Goal: Task Accomplishment & Management: Complete application form

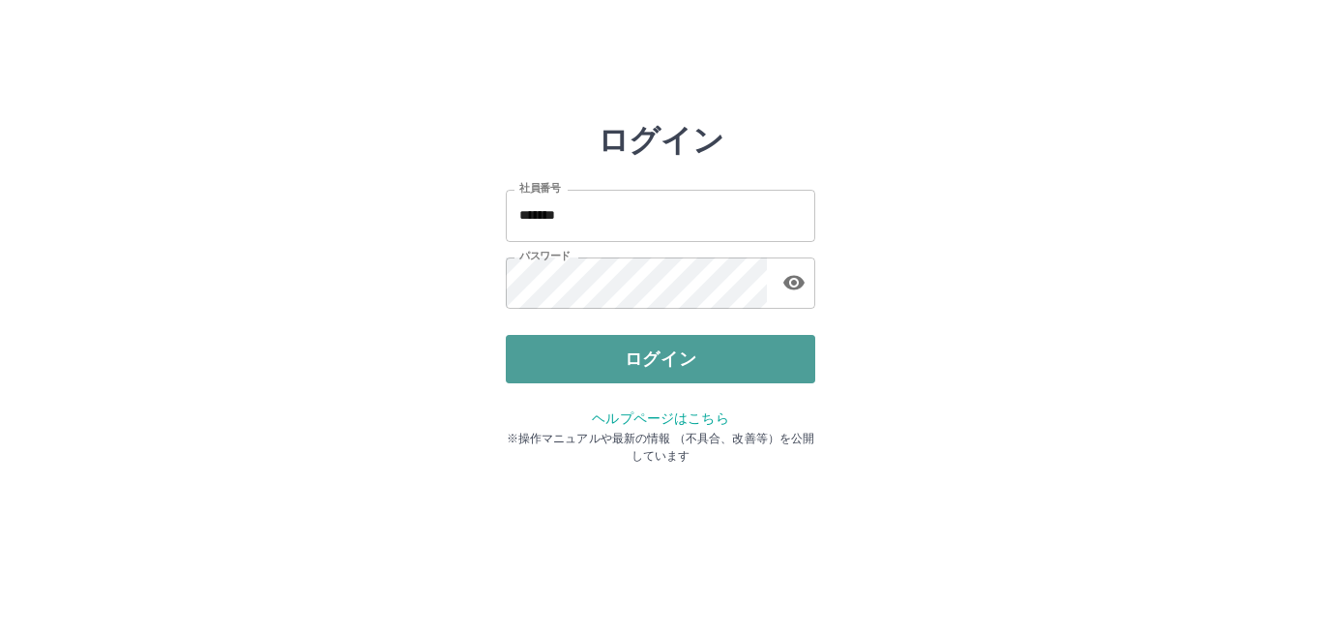
click at [692, 362] on button "ログイン" at bounding box center [661, 359] width 310 height 48
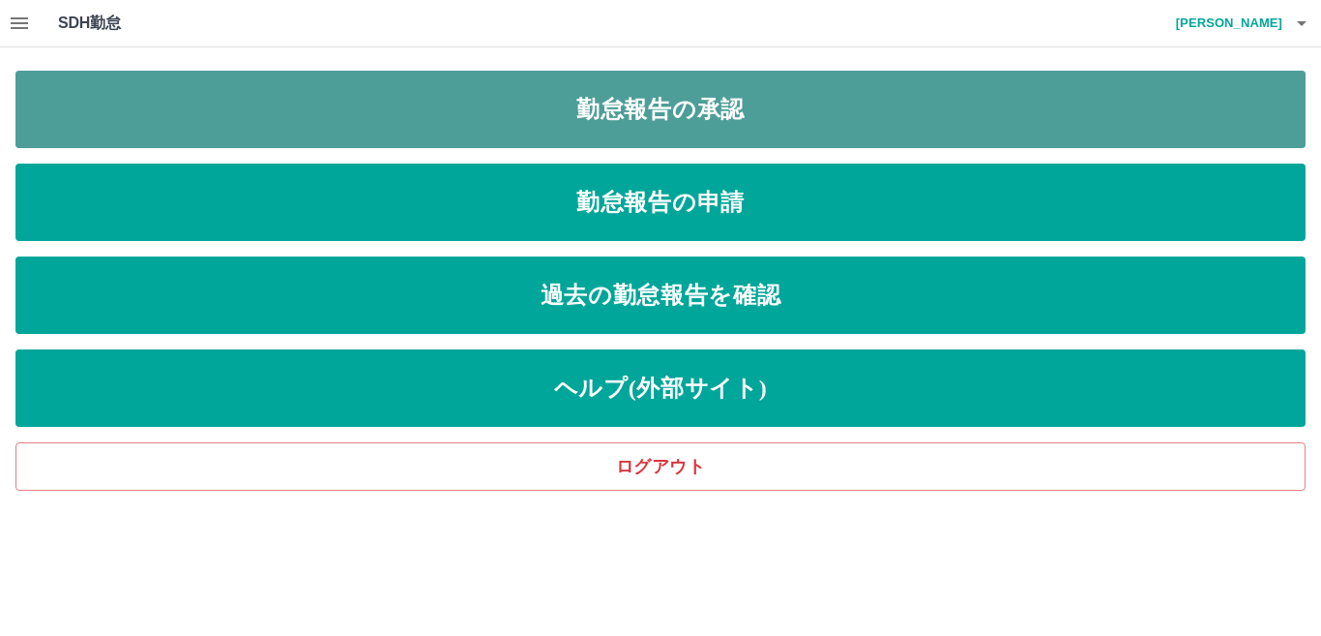
click at [636, 110] on link "勤怠報告の承認" at bounding box center [660, 109] width 1290 height 77
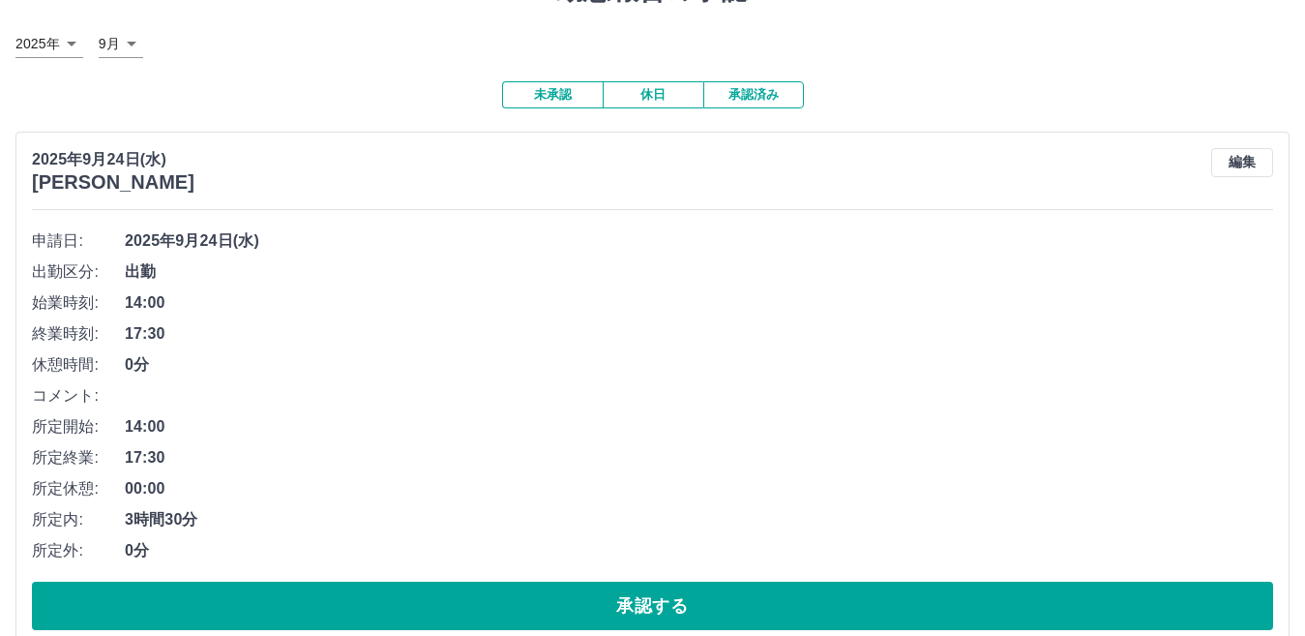
scroll to position [193, 0]
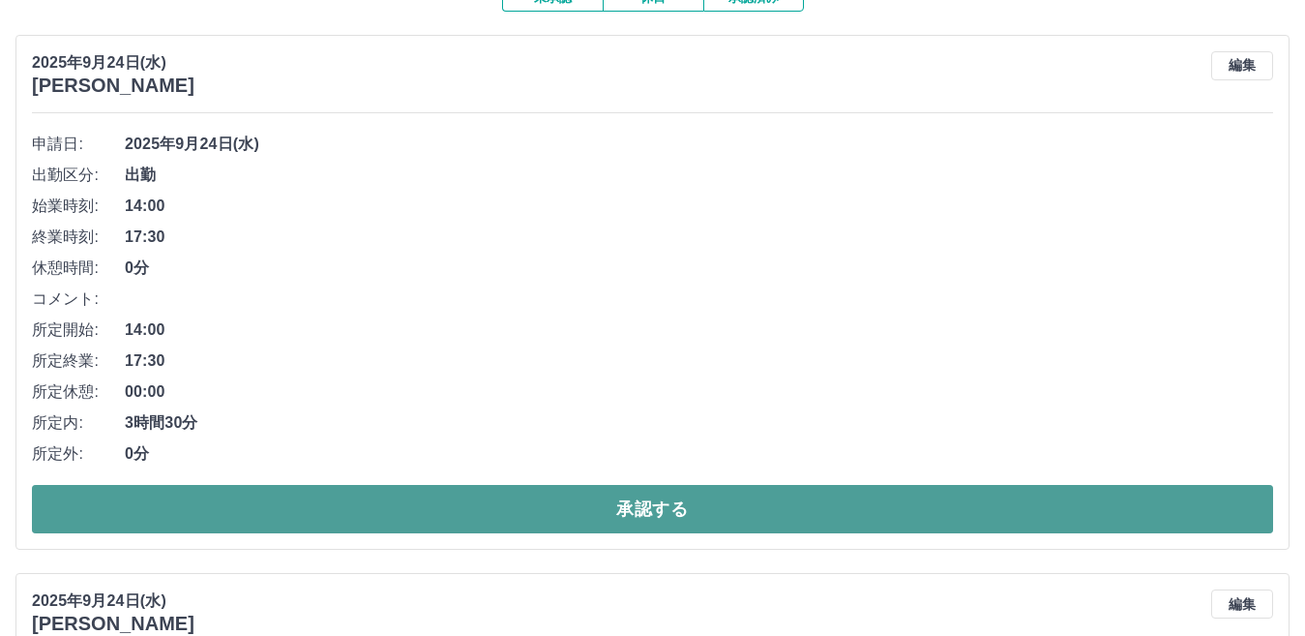
click at [636, 504] on button "承認する" at bounding box center [652, 509] width 1241 height 48
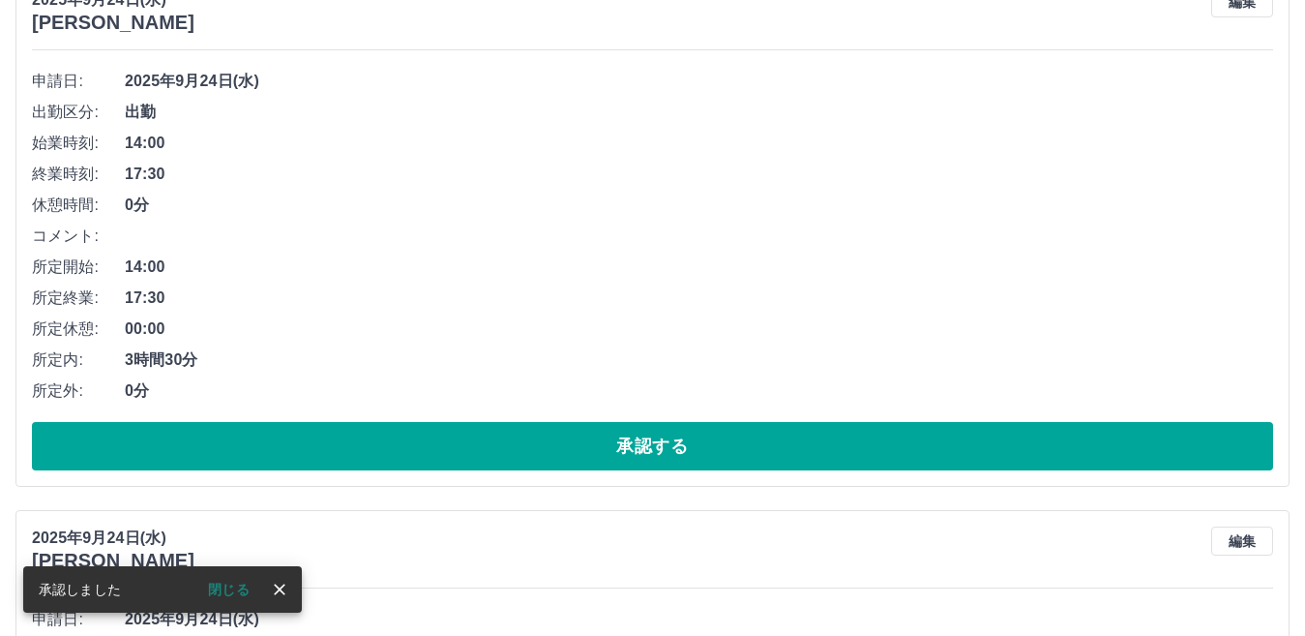
scroll to position [290, 0]
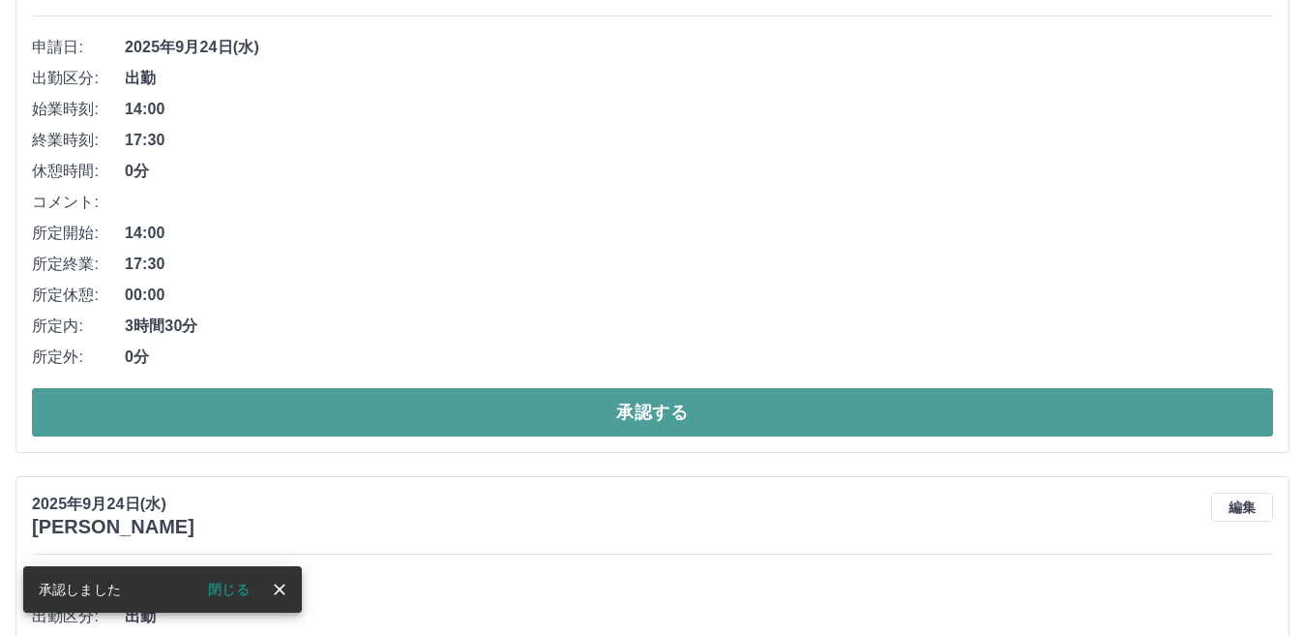
click at [660, 405] on button "承認する" at bounding box center [652, 412] width 1241 height 48
click at [646, 417] on button "承認する" at bounding box center [652, 412] width 1241 height 48
click at [730, 402] on button "承認する" at bounding box center [652, 412] width 1241 height 48
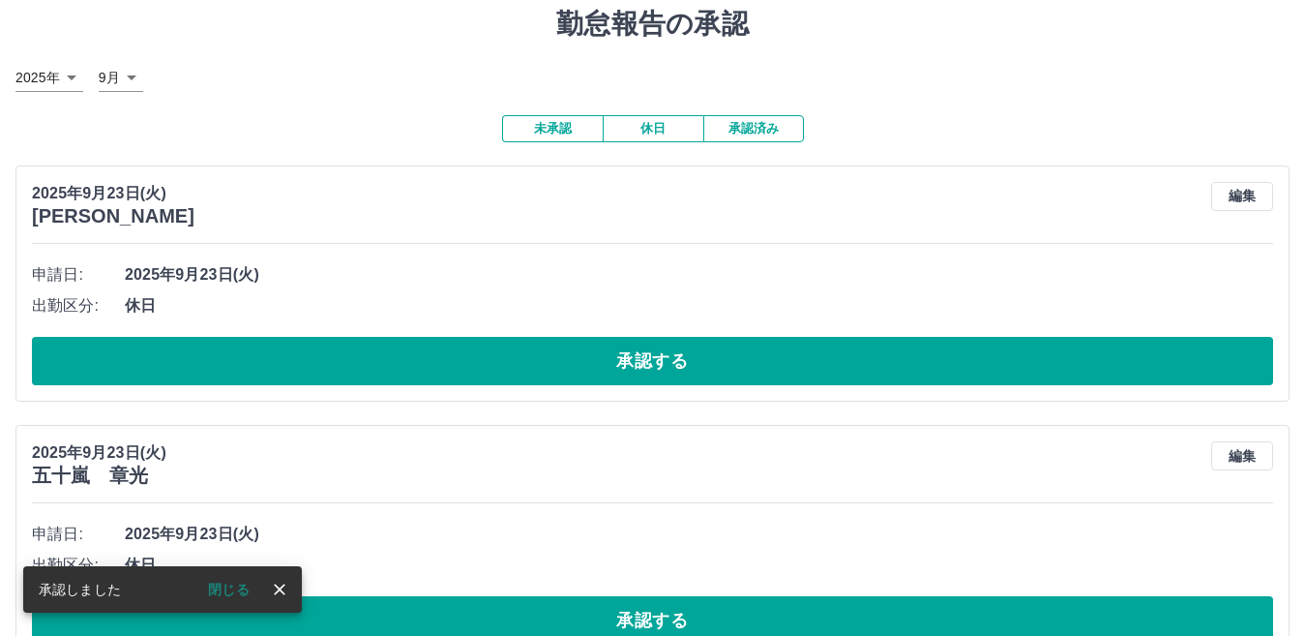
scroll to position [97, 0]
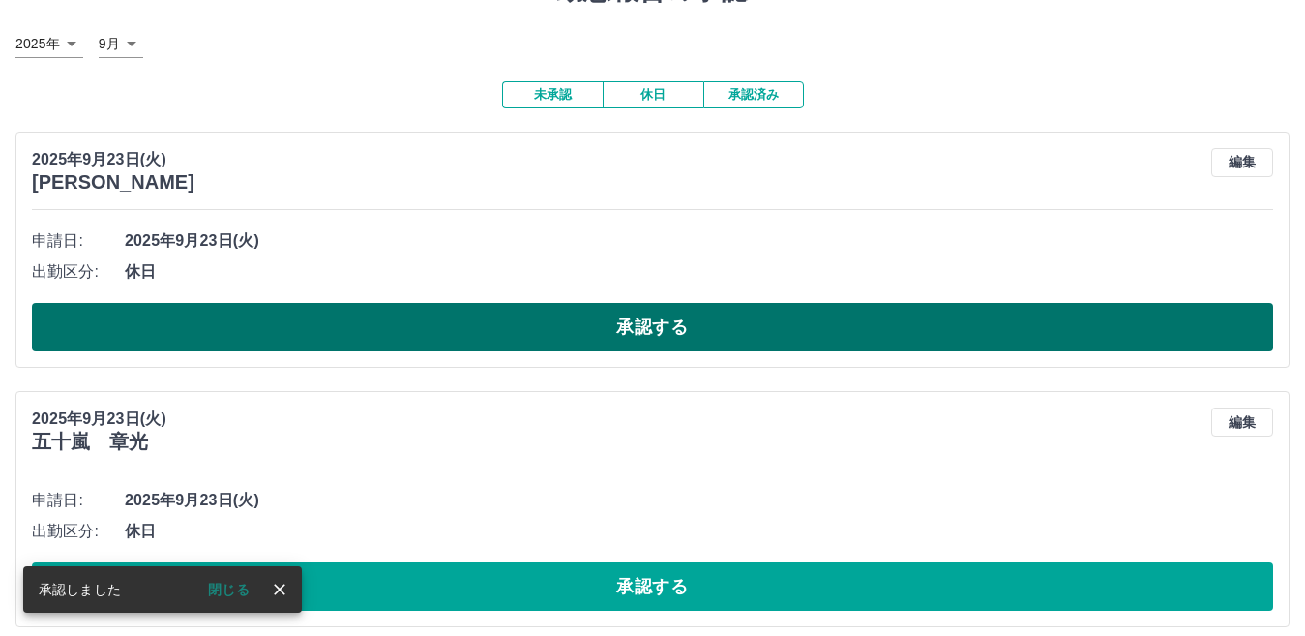
click at [678, 327] on button "承認する" at bounding box center [652, 327] width 1241 height 48
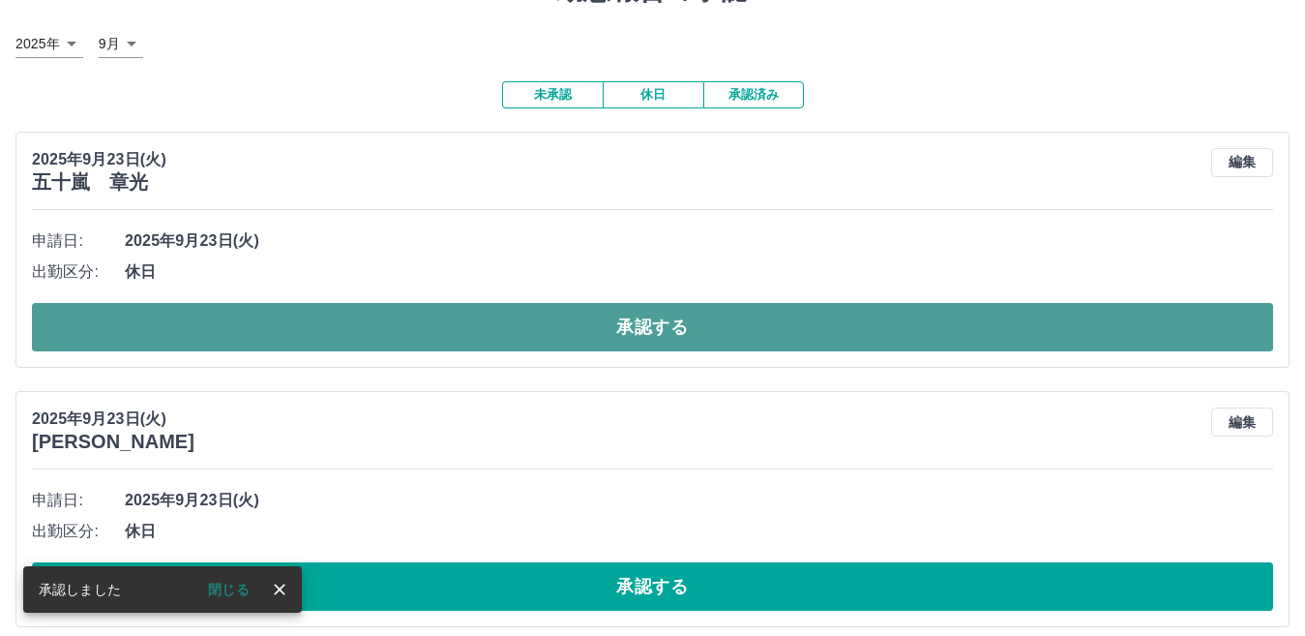
click at [730, 335] on button "承認する" at bounding box center [652, 327] width 1241 height 48
click at [758, 331] on button "承認する" at bounding box center [652, 327] width 1241 height 48
click at [757, 323] on button "承認する" at bounding box center [652, 327] width 1241 height 48
click at [704, 330] on button "承認する" at bounding box center [652, 327] width 1241 height 48
click at [650, 318] on button "承認する" at bounding box center [652, 327] width 1241 height 48
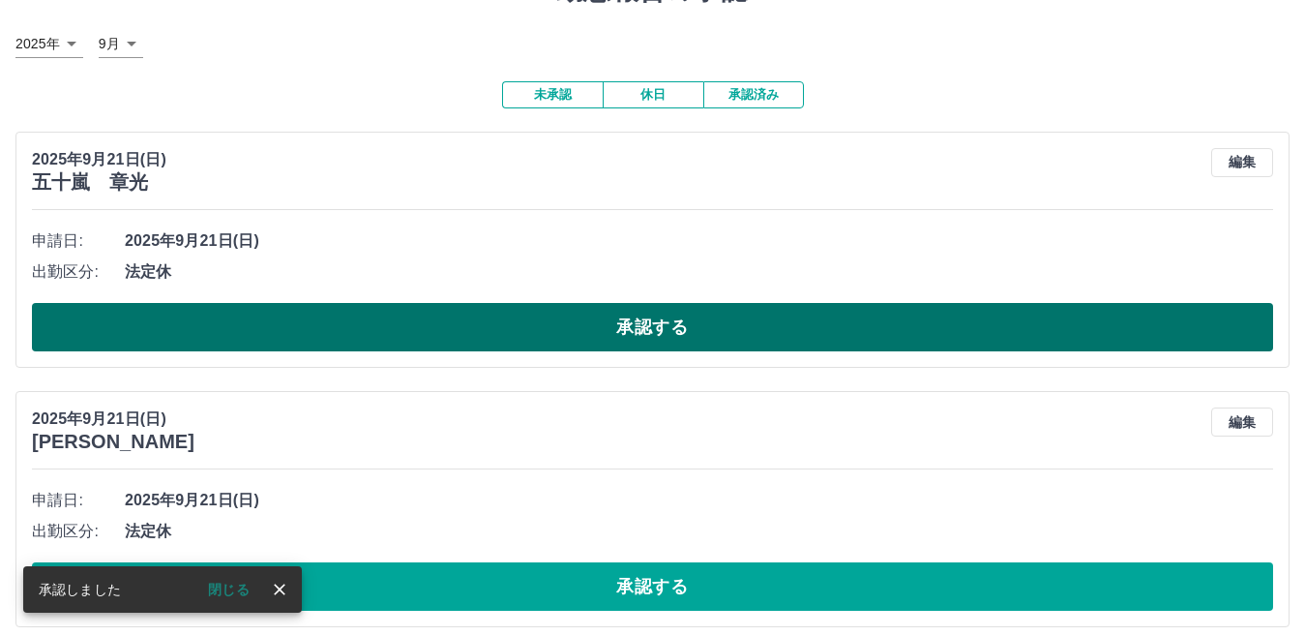
click at [712, 315] on button "承認する" at bounding box center [652, 327] width 1241 height 48
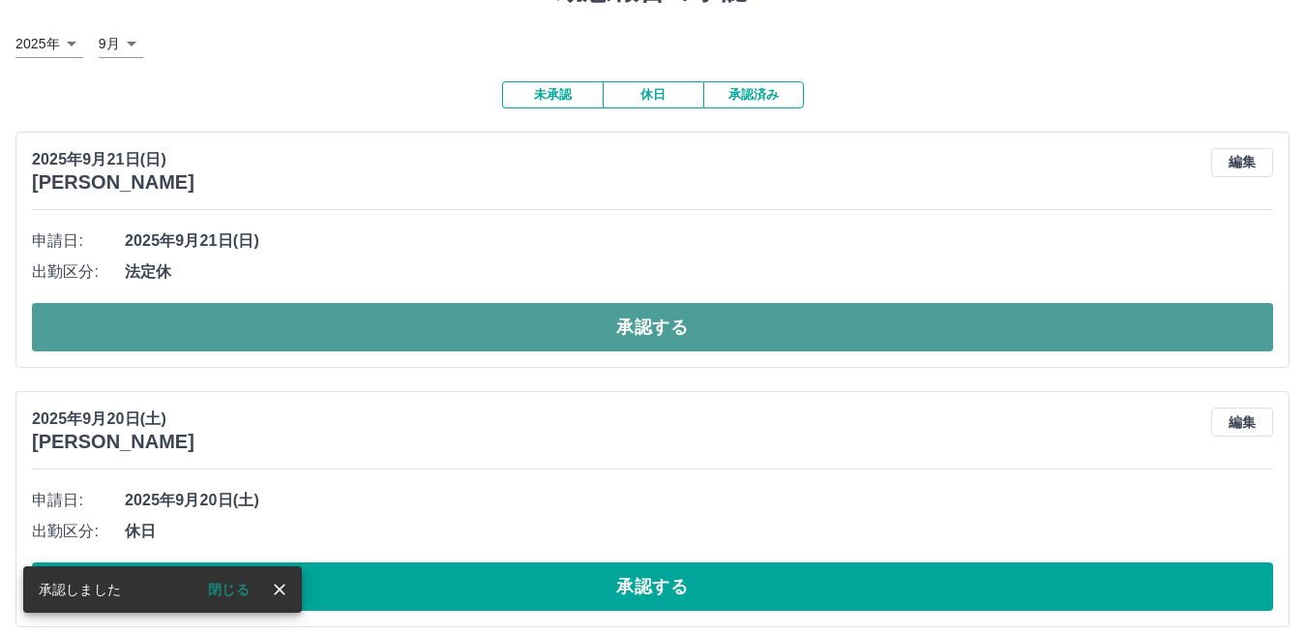
click at [747, 323] on button "承認する" at bounding box center [652, 327] width 1241 height 48
click at [703, 325] on button "承認する" at bounding box center [652, 327] width 1241 height 48
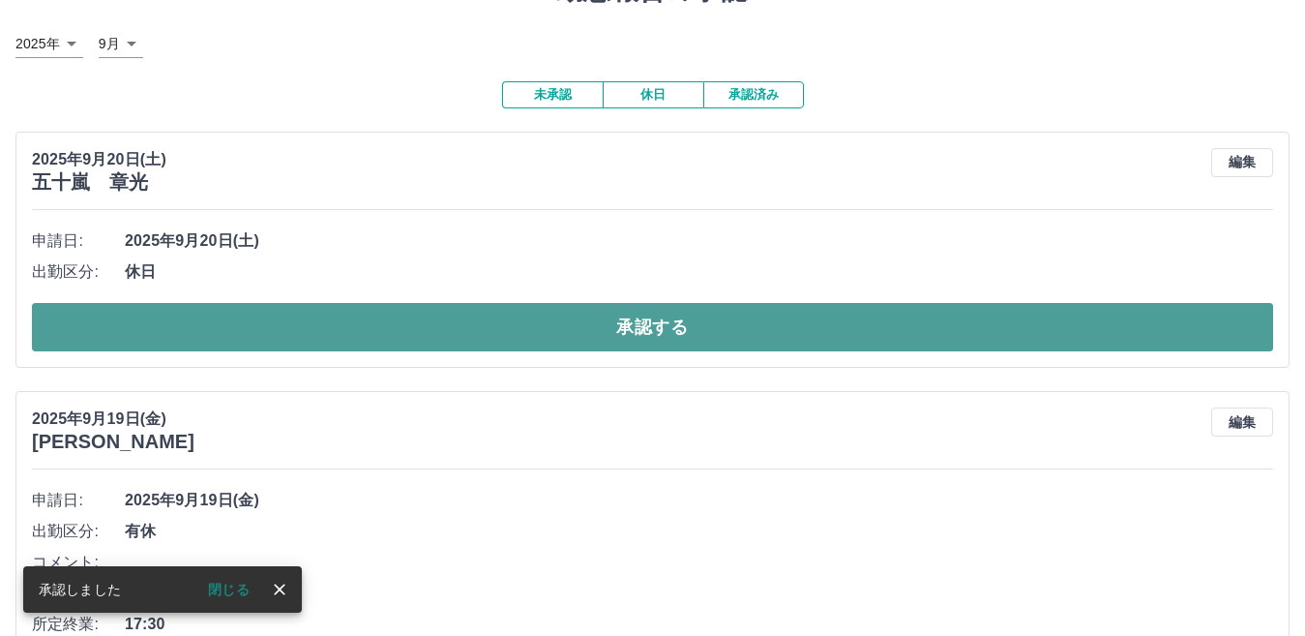
click at [731, 323] on button "承認する" at bounding box center [652, 327] width 1241 height 48
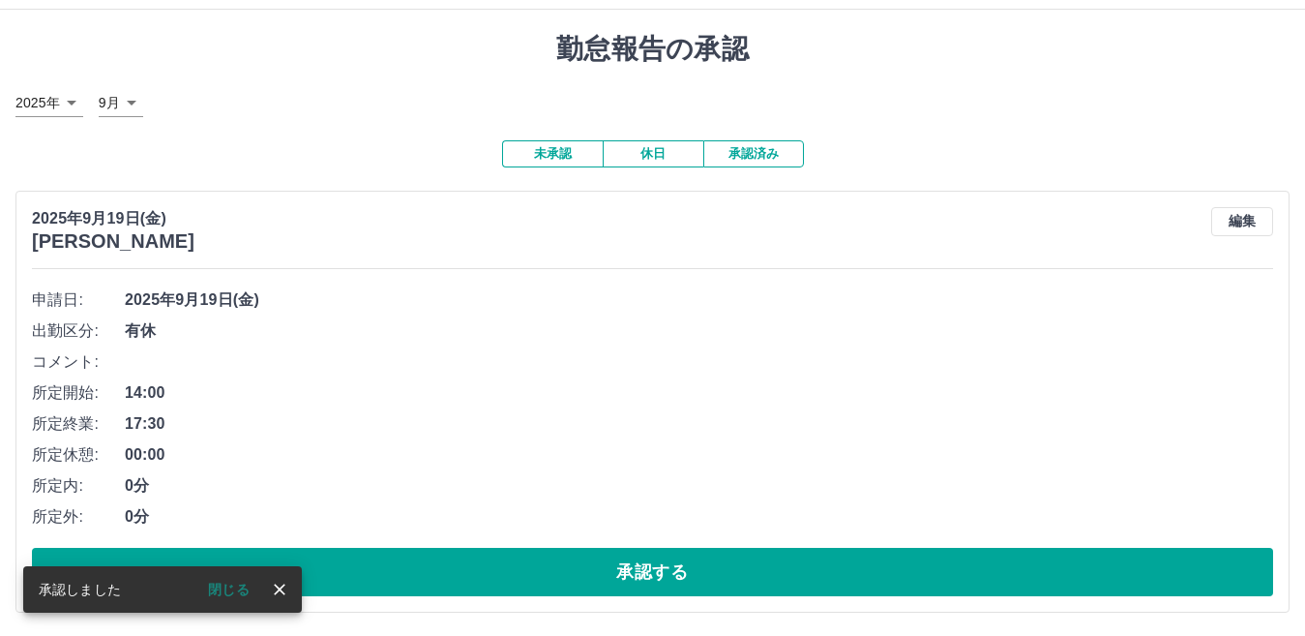
scroll to position [40, 0]
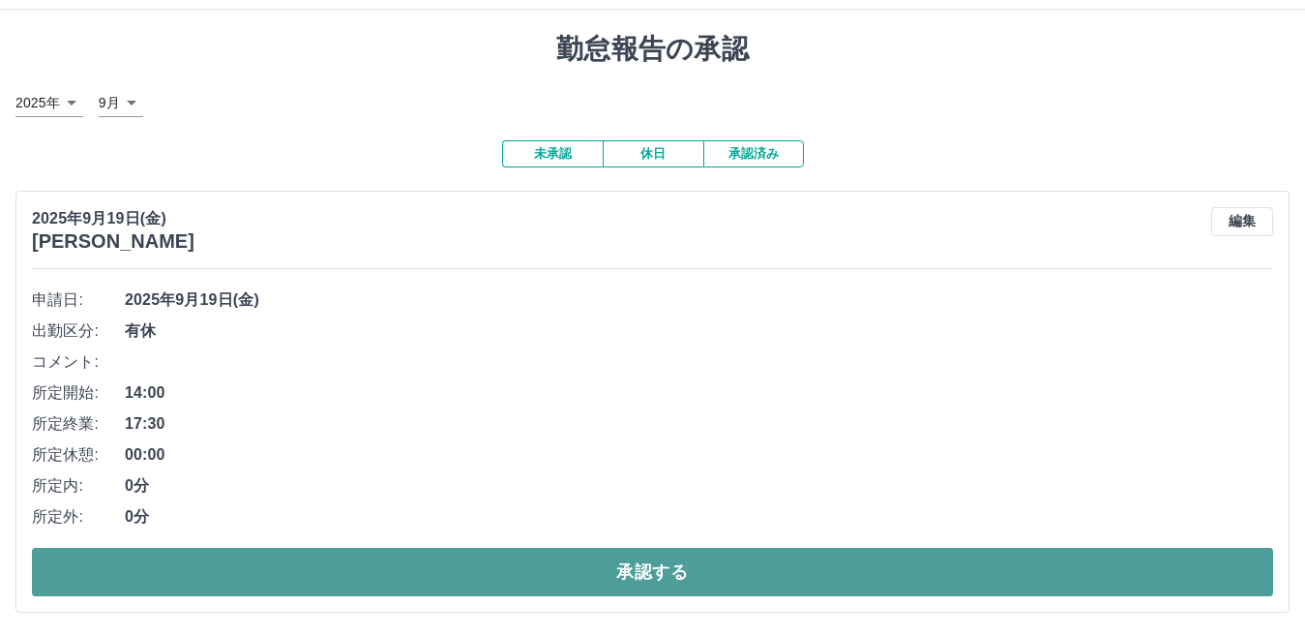
click at [643, 570] on button "承認する" at bounding box center [652, 572] width 1241 height 48
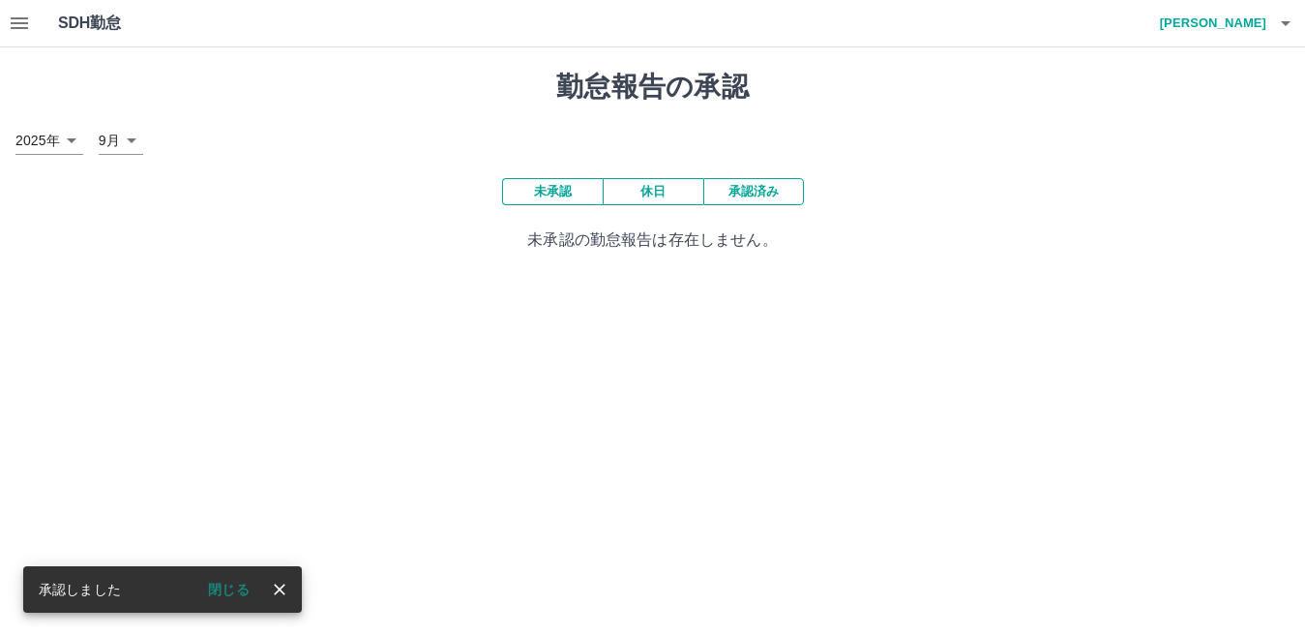
scroll to position [0, 0]
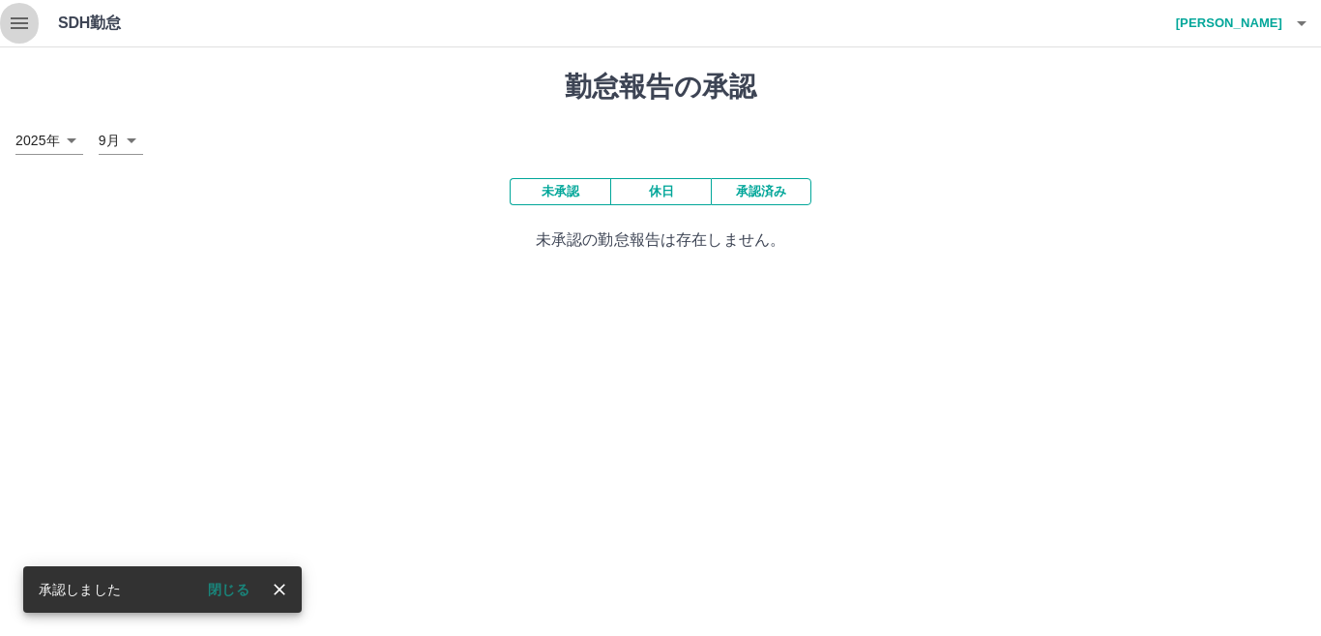
click at [12, 22] on icon "button" at bounding box center [19, 23] width 17 height 12
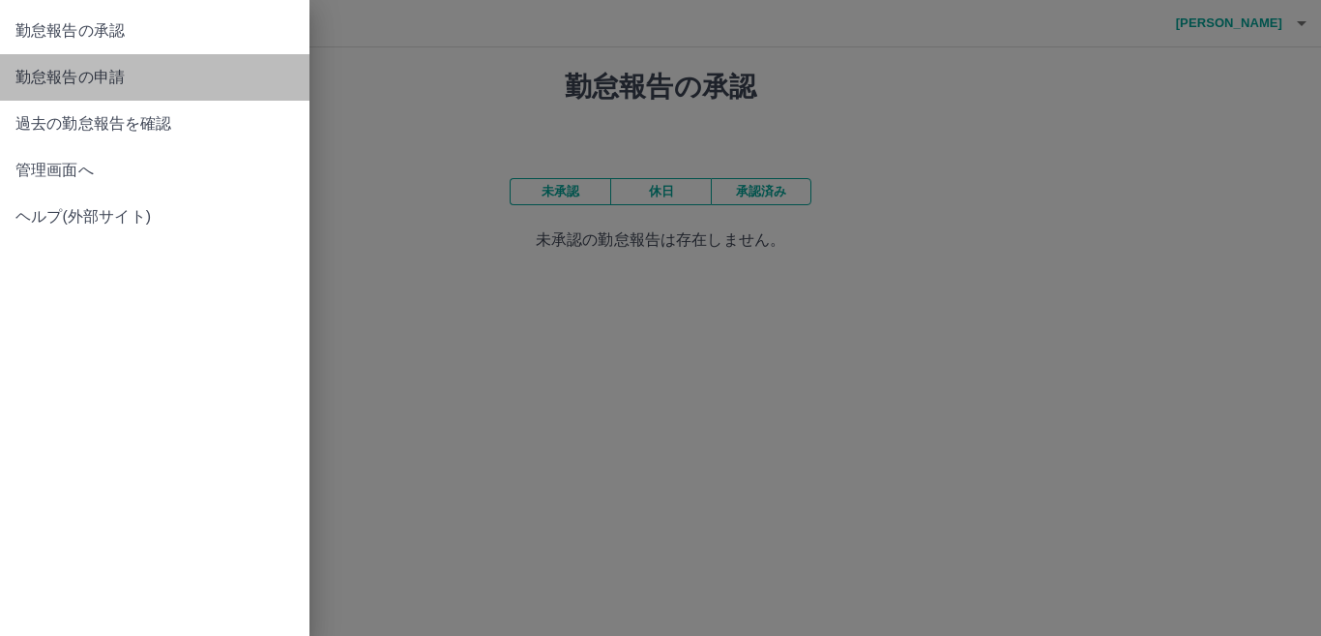
click at [146, 81] on span "勤怠報告の申請" at bounding box center [154, 77] width 279 height 23
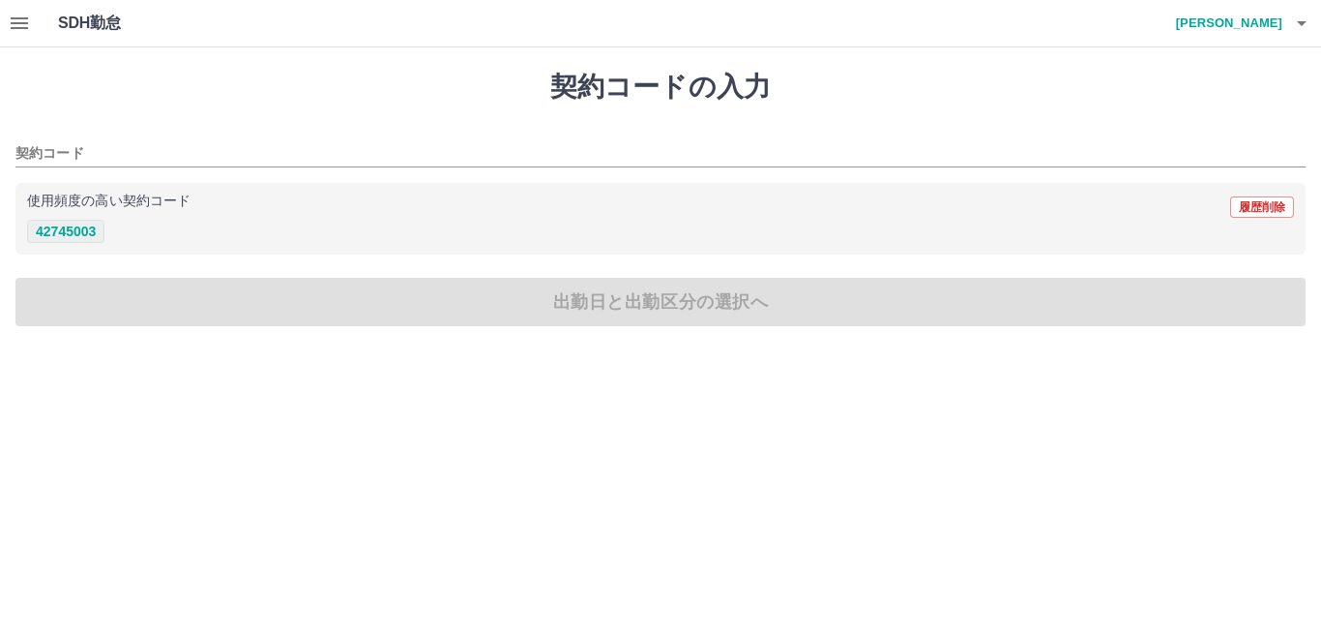
click at [63, 232] on button "42745003" at bounding box center [65, 231] width 77 height 23
type input "********"
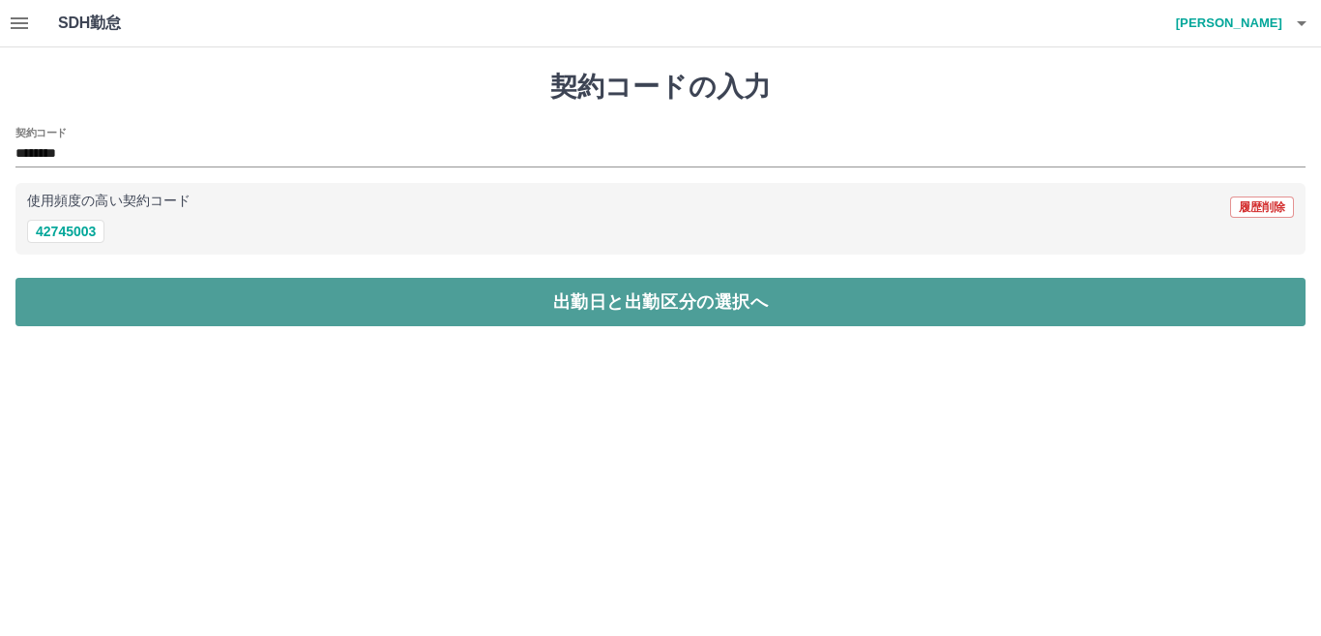
click at [209, 297] on button "出勤日と出勤区分の選択へ" at bounding box center [660, 302] width 1290 height 48
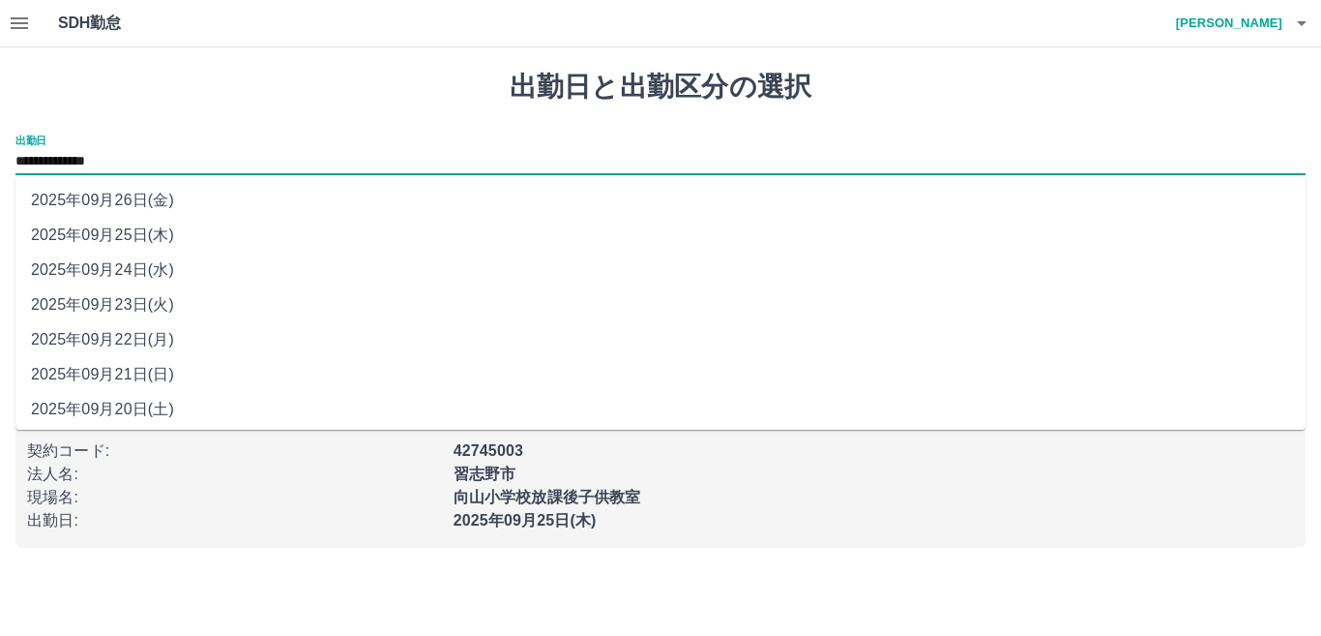
click at [115, 164] on input "**********" at bounding box center [660, 162] width 1290 height 24
click at [176, 298] on li "2025年09月23日(火)" at bounding box center [660, 304] width 1290 height 35
type input "**********"
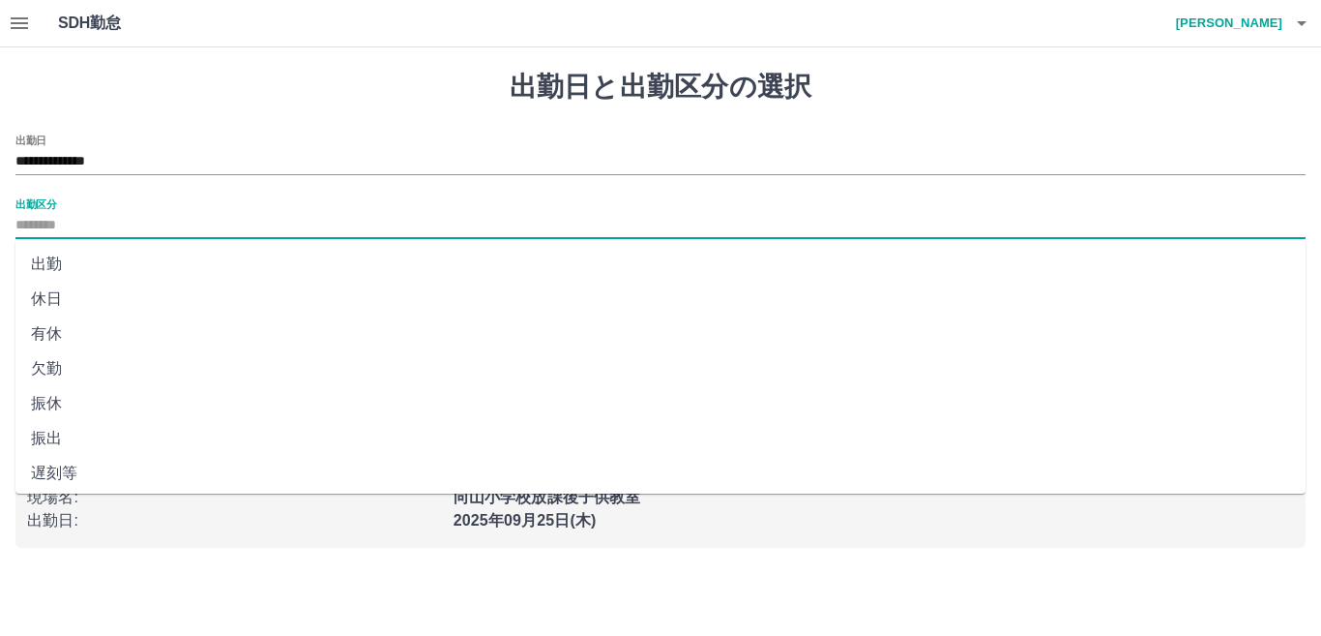
click at [150, 219] on input "出勤区分" at bounding box center [660, 226] width 1290 height 24
click at [139, 286] on li "休日" at bounding box center [660, 299] width 1290 height 35
type input "**"
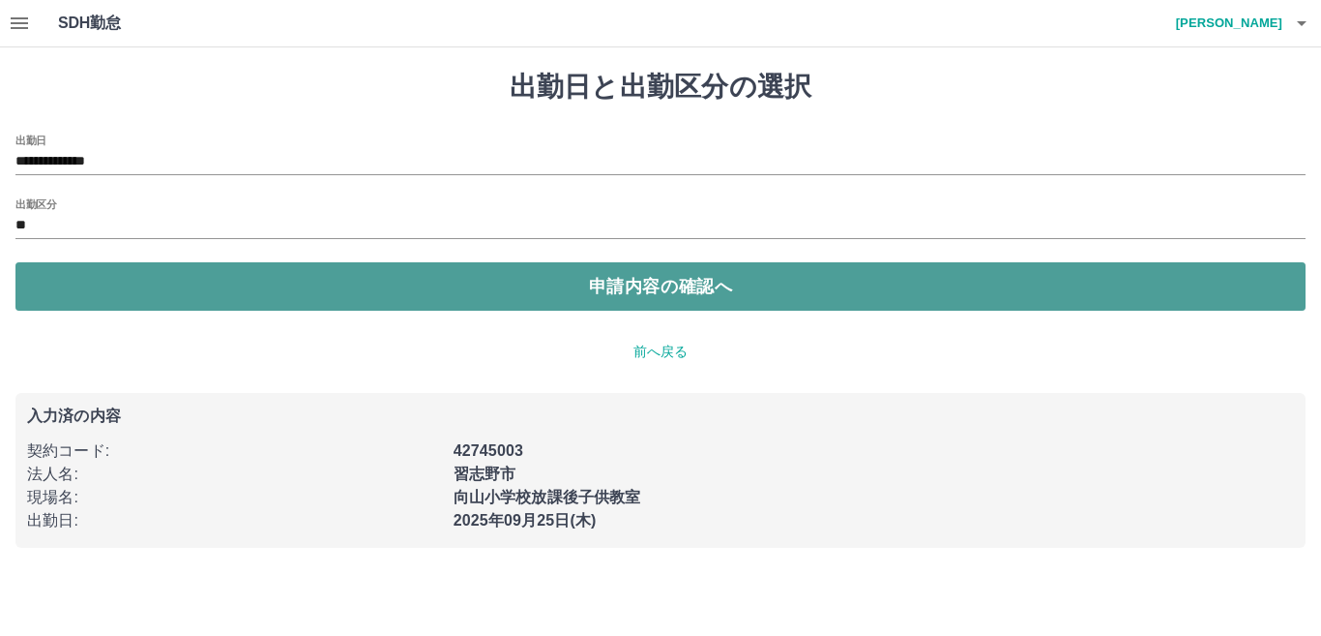
click at [576, 290] on button "申請内容の確認へ" at bounding box center [660, 286] width 1290 height 48
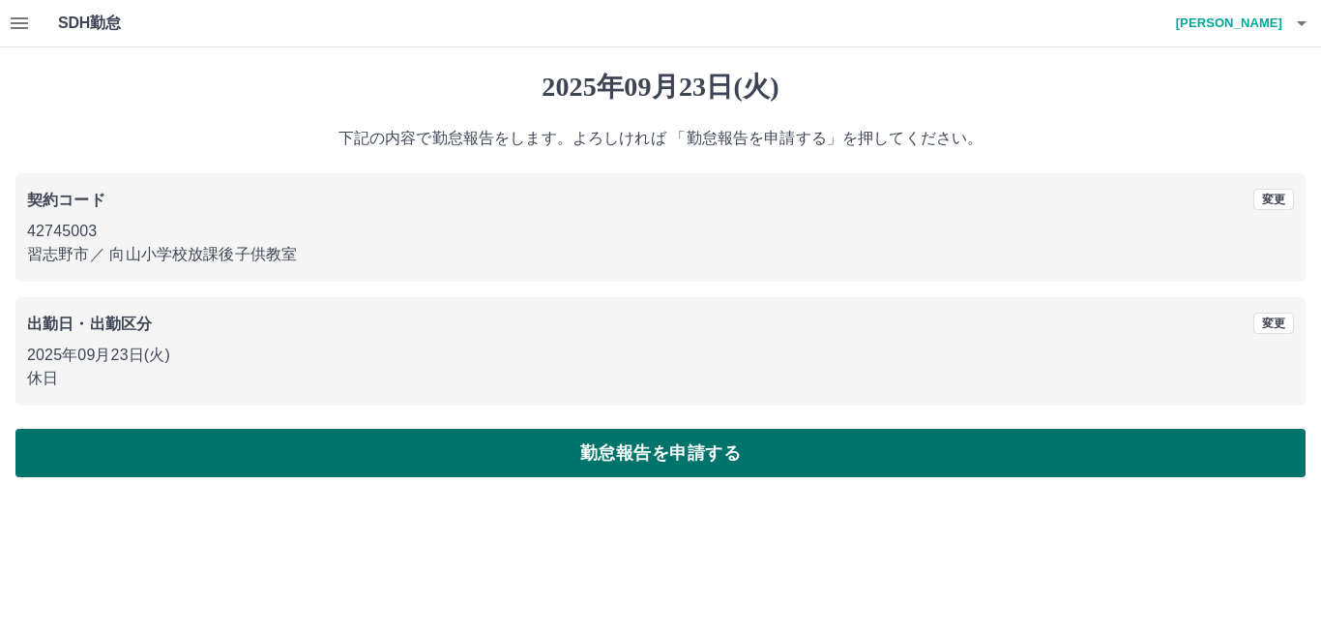
click at [658, 452] on button "勤怠報告を申請する" at bounding box center [660, 453] width 1290 height 48
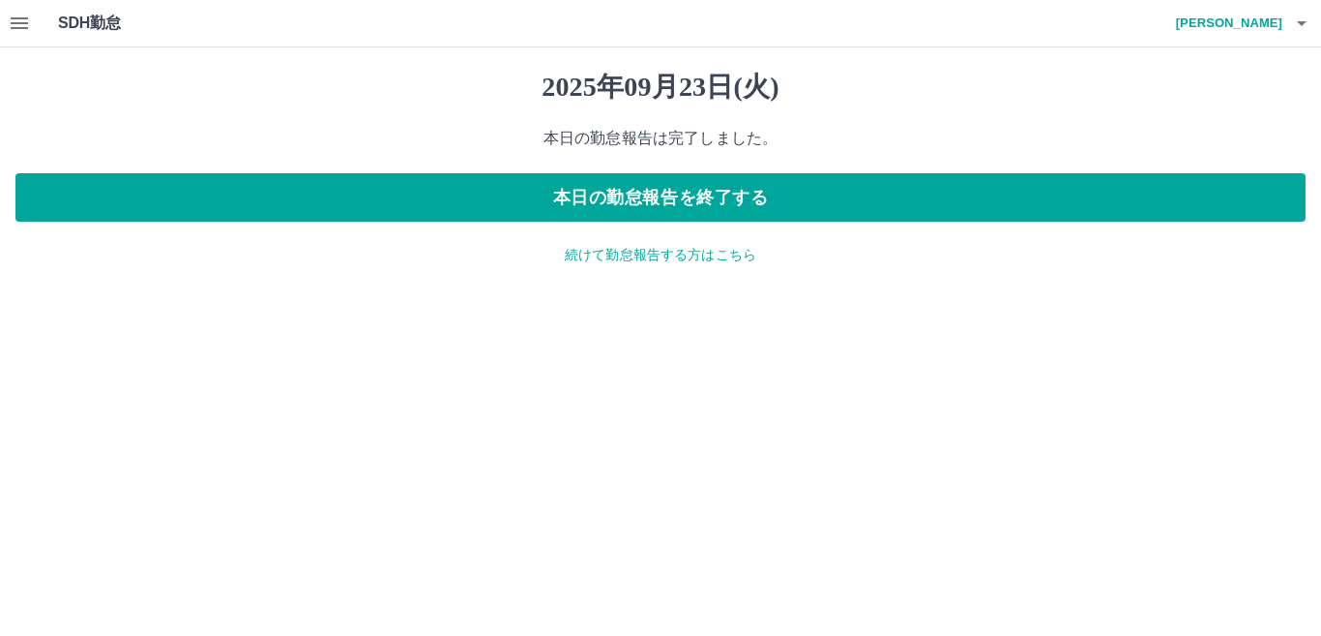
click at [667, 247] on p "続けて勤怠報告する方はこちら" at bounding box center [660, 255] width 1290 height 20
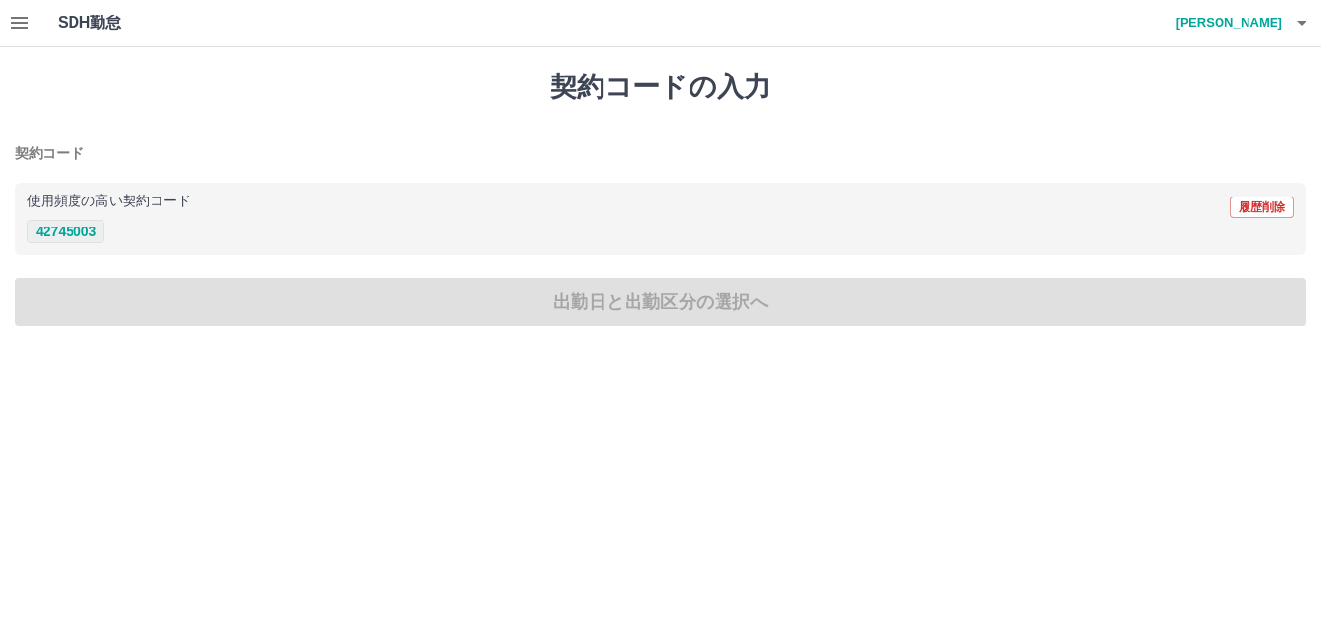
click at [58, 226] on button "42745003" at bounding box center [65, 231] width 77 height 23
type input "********"
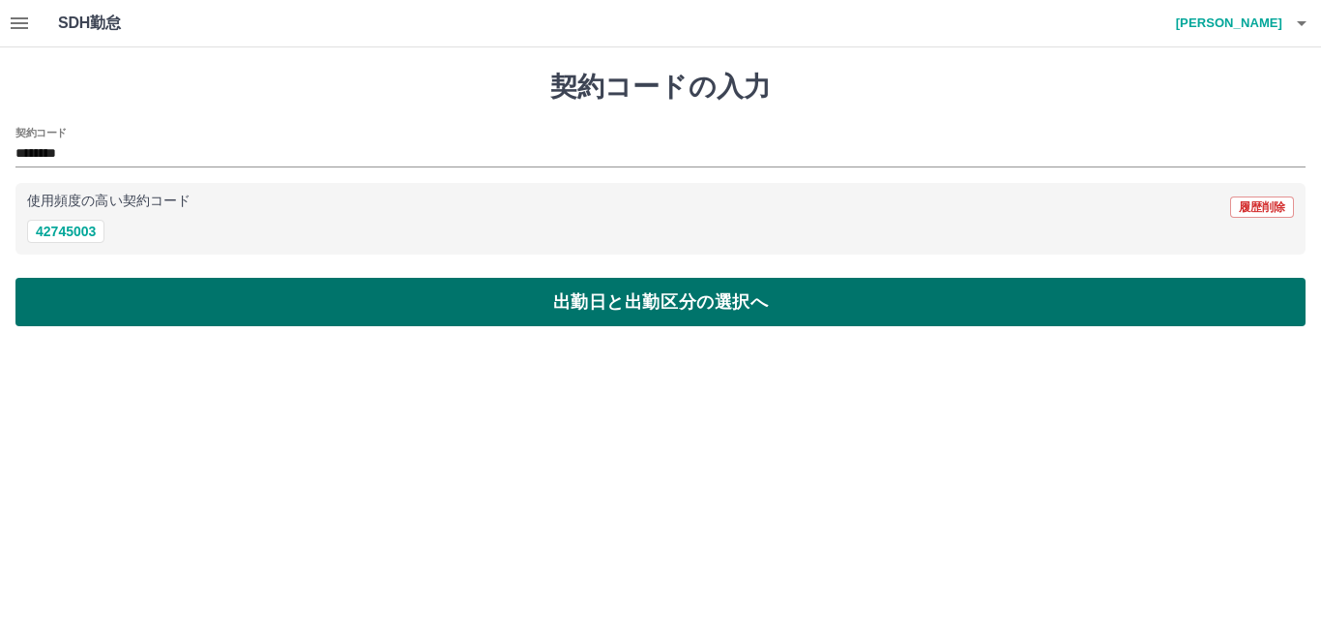
click at [220, 301] on button "出勤日と出勤区分の選択へ" at bounding box center [660, 302] width 1290 height 48
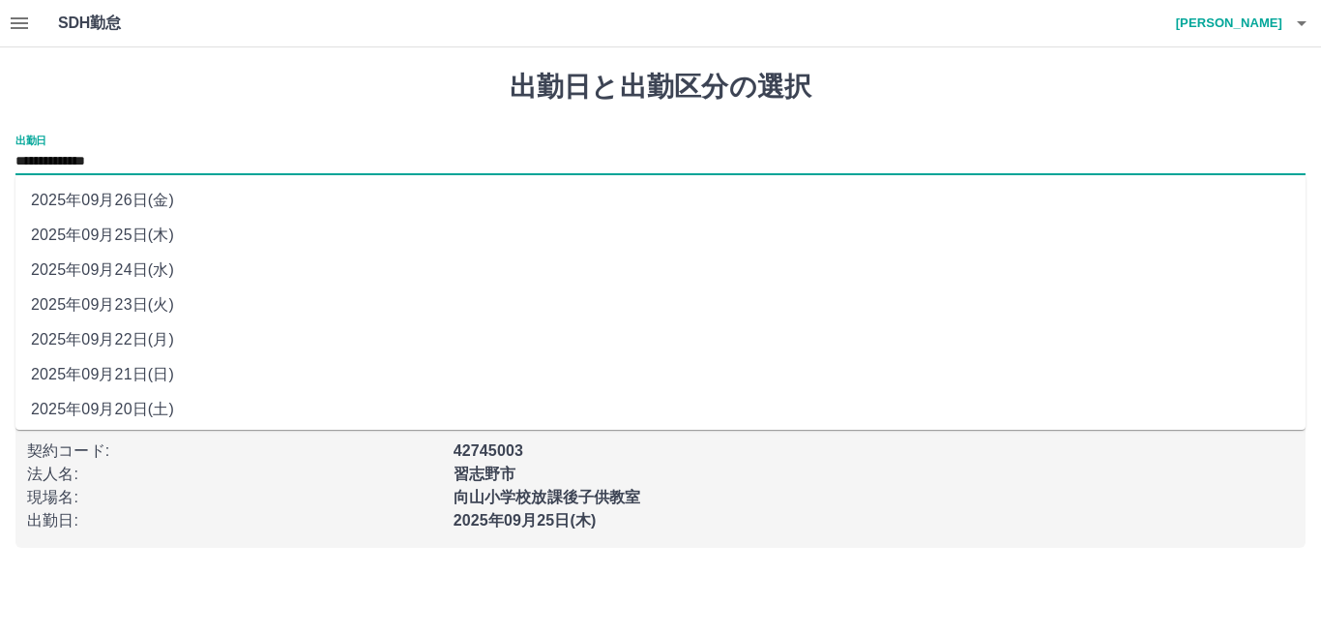
click at [126, 159] on input "**********" at bounding box center [660, 162] width 1290 height 24
click at [174, 263] on li "2025年09月24日(水)" at bounding box center [660, 269] width 1290 height 35
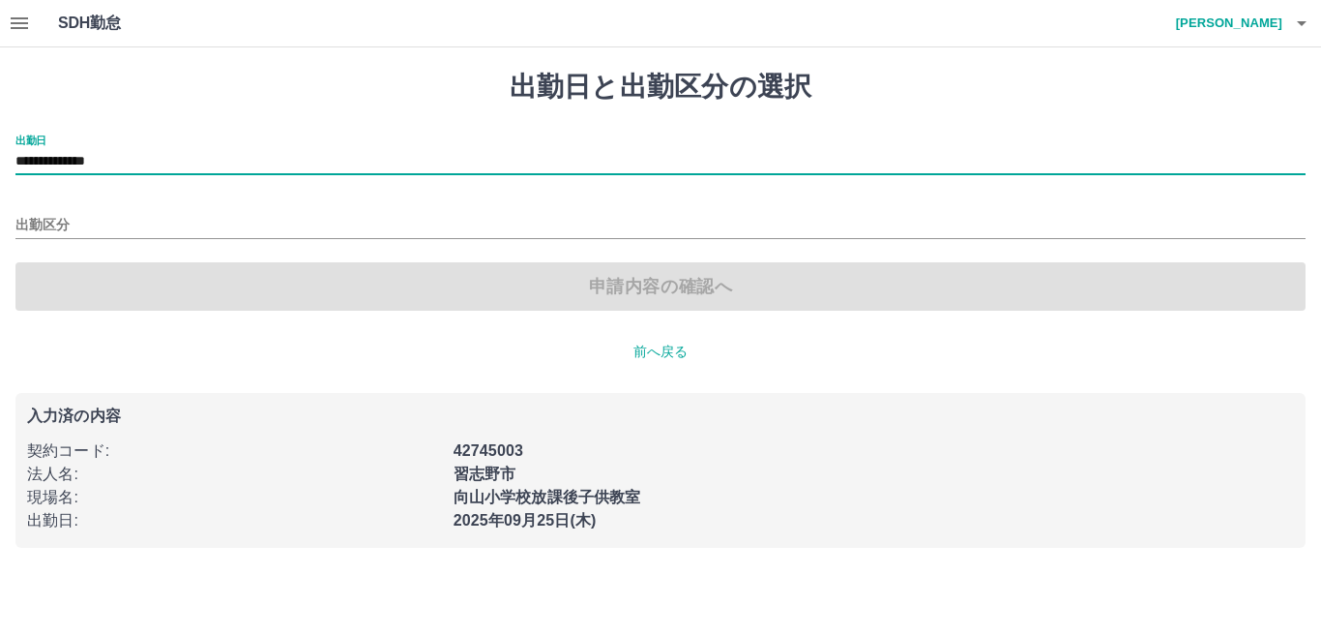
type input "**********"
click at [166, 212] on div "出勤区分" at bounding box center [660, 218] width 1290 height 41
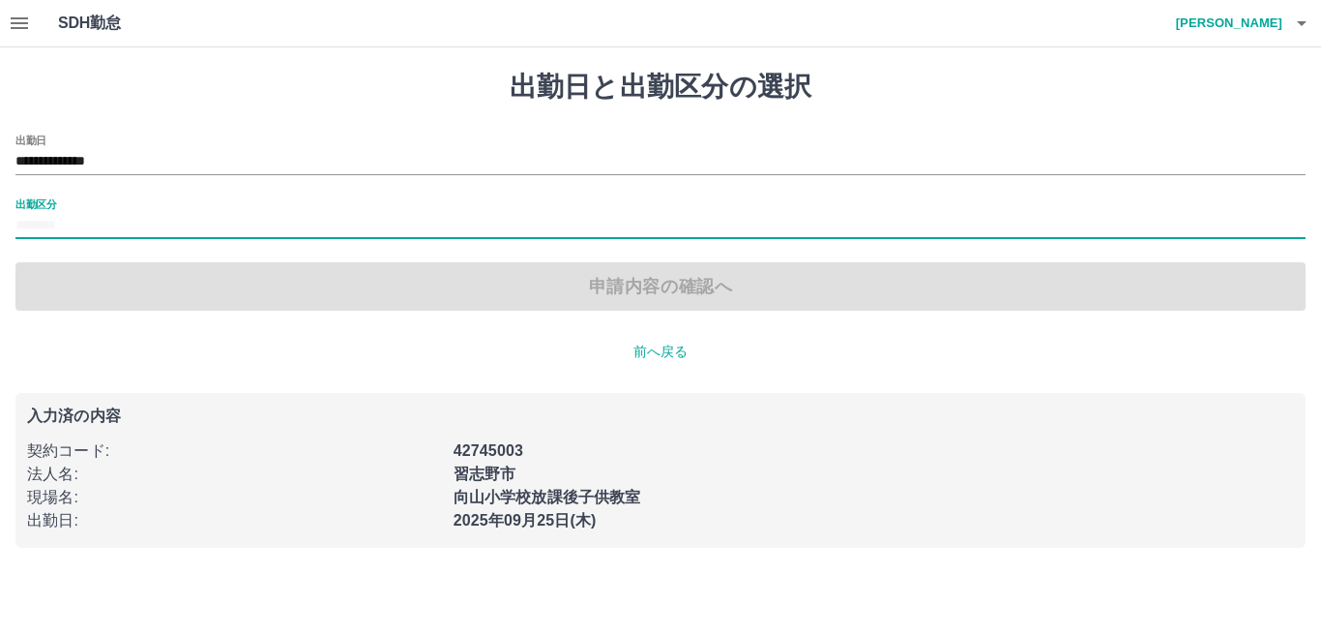
click at [151, 230] on input "出勤区分" at bounding box center [660, 226] width 1290 height 24
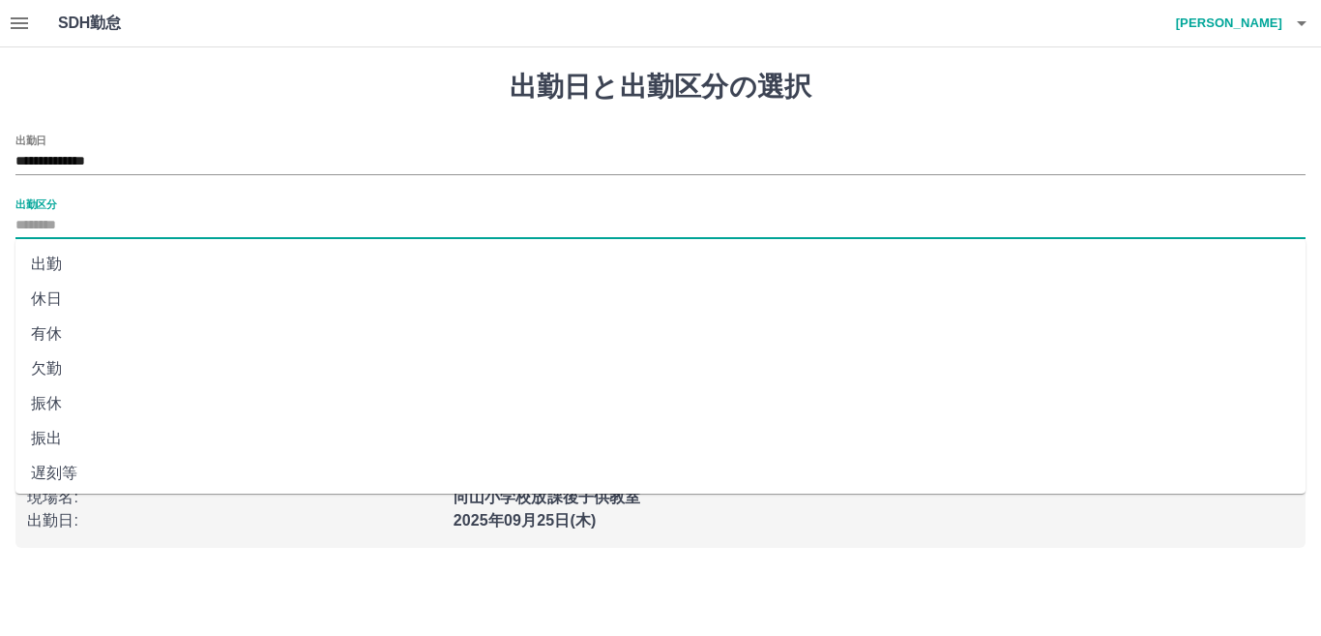
click at [146, 270] on li "出勤" at bounding box center [660, 264] width 1290 height 35
type input "**"
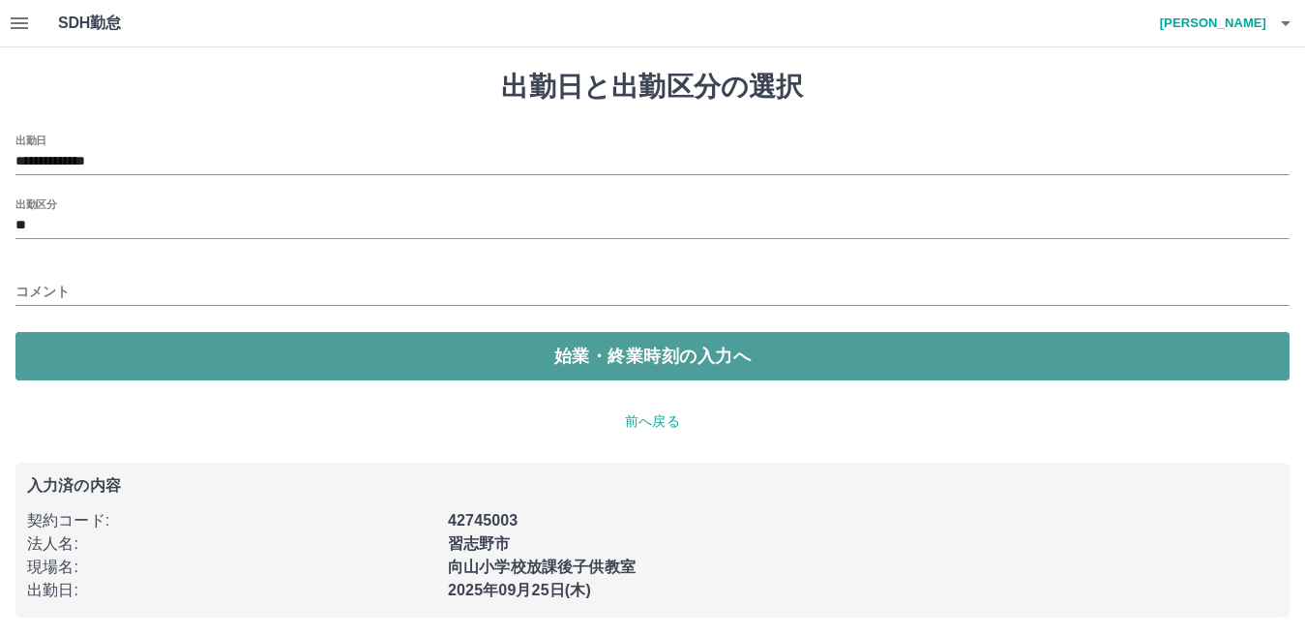
click at [419, 347] on button "始業・終業時刻の入力へ" at bounding box center [652, 356] width 1274 height 48
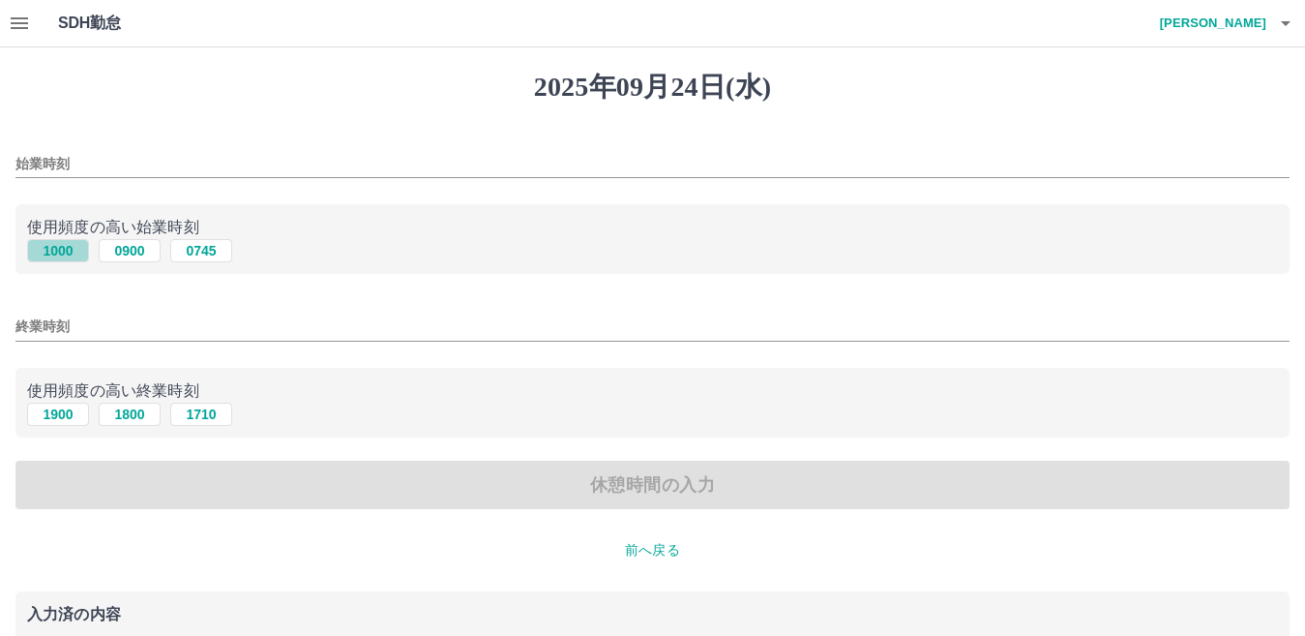
click at [61, 256] on button "1000" at bounding box center [58, 250] width 62 height 23
type input "****"
click at [51, 412] on button "1900" at bounding box center [58, 413] width 62 height 23
type input "****"
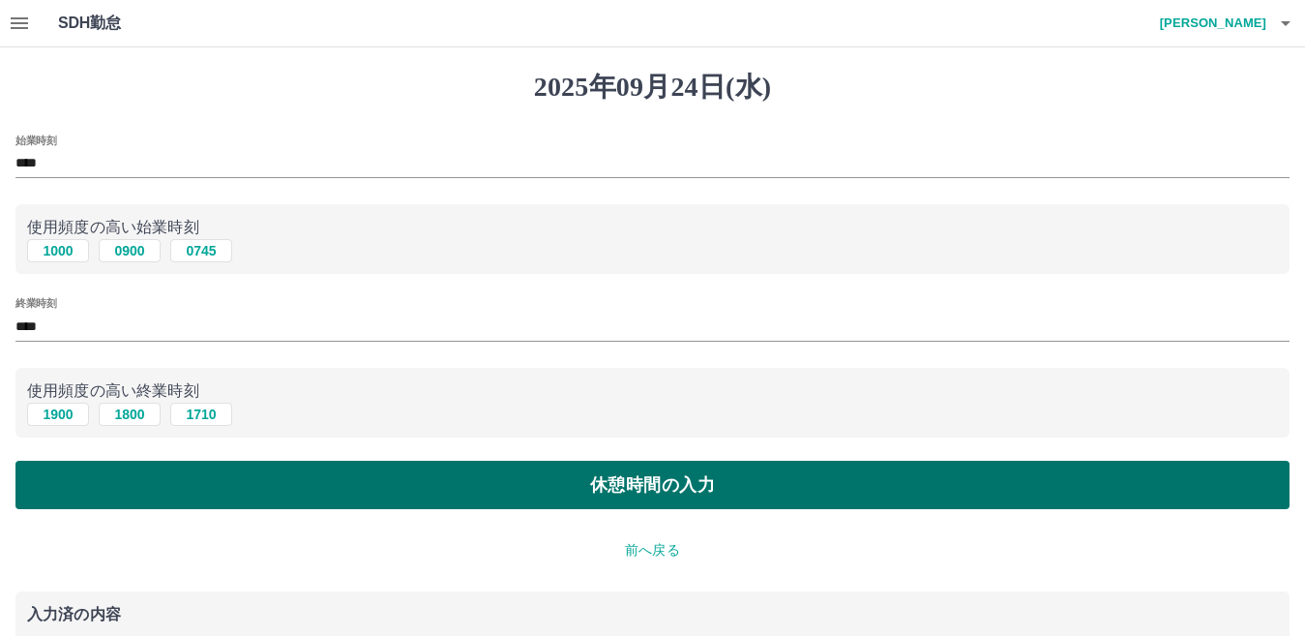
click at [376, 484] on button "休憩時間の入力" at bounding box center [652, 484] width 1274 height 48
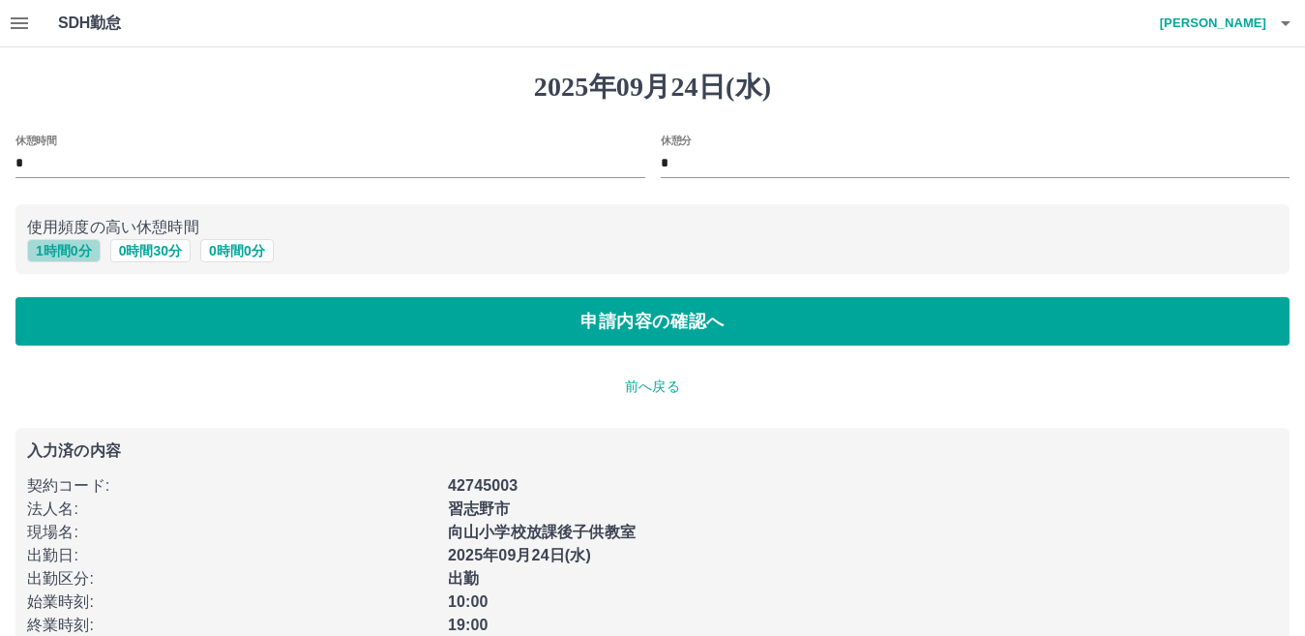
click at [52, 250] on button "1 時間 0 分" at bounding box center [64, 250] width 74 height 23
type input "*"
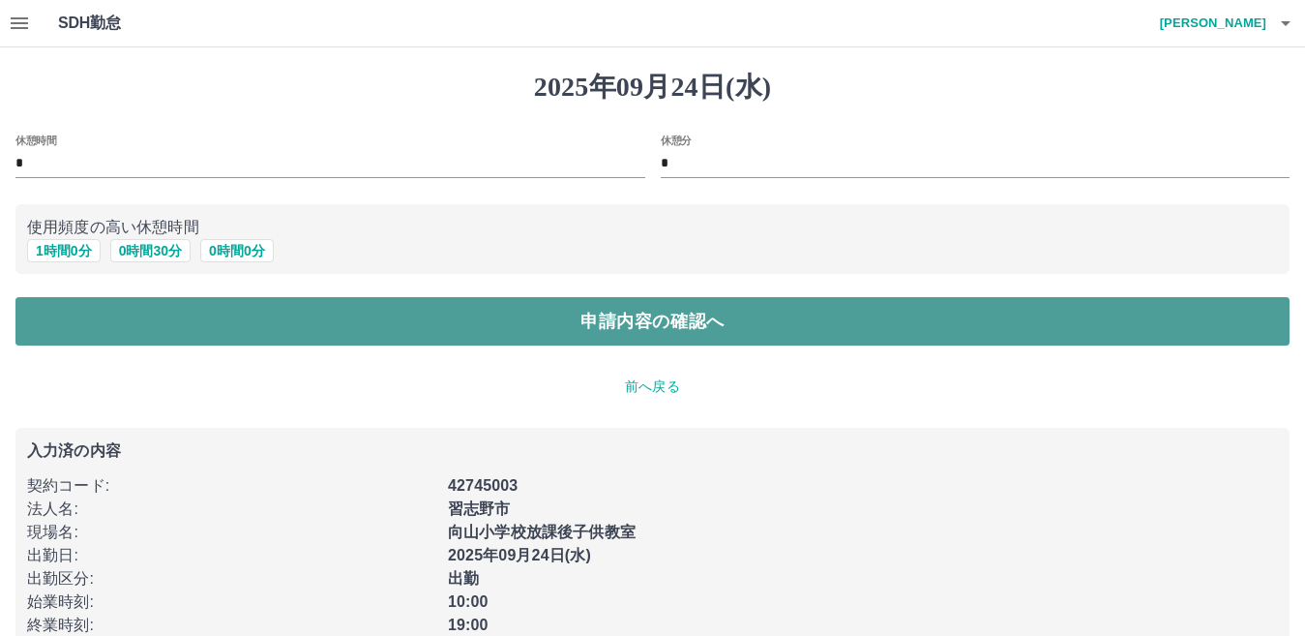
click at [380, 334] on button "申請内容の確認へ" at bounding box center [652, 321] width 1274 height 48
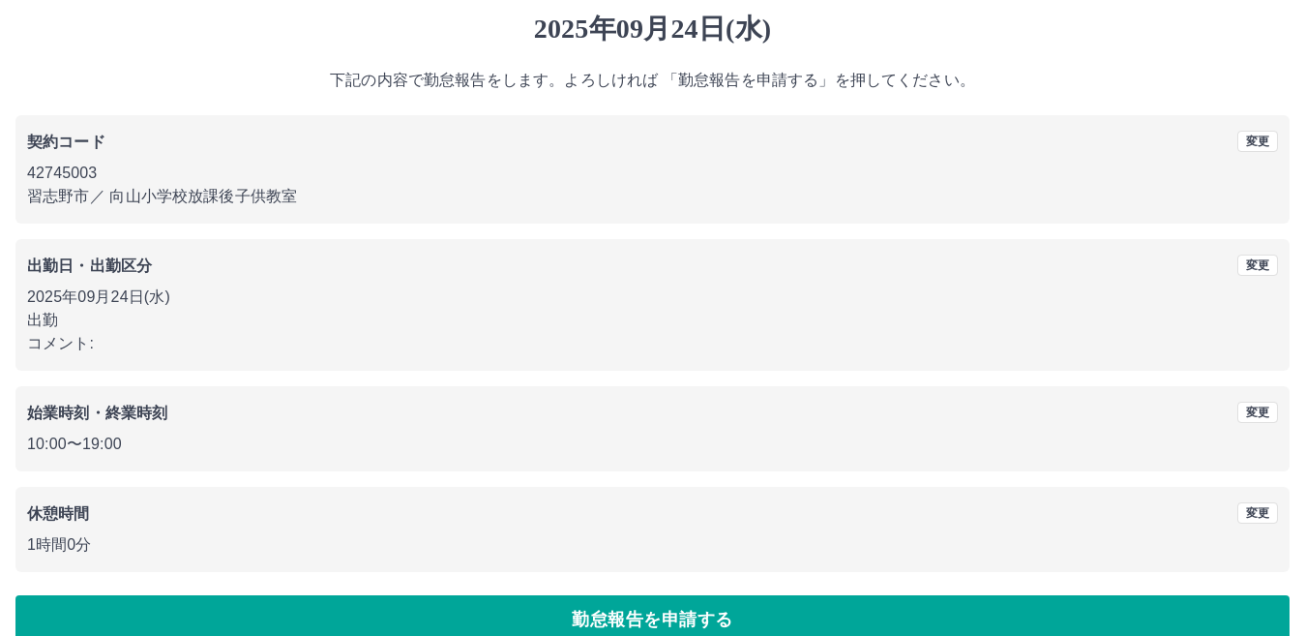
scroll to position [89, 0]
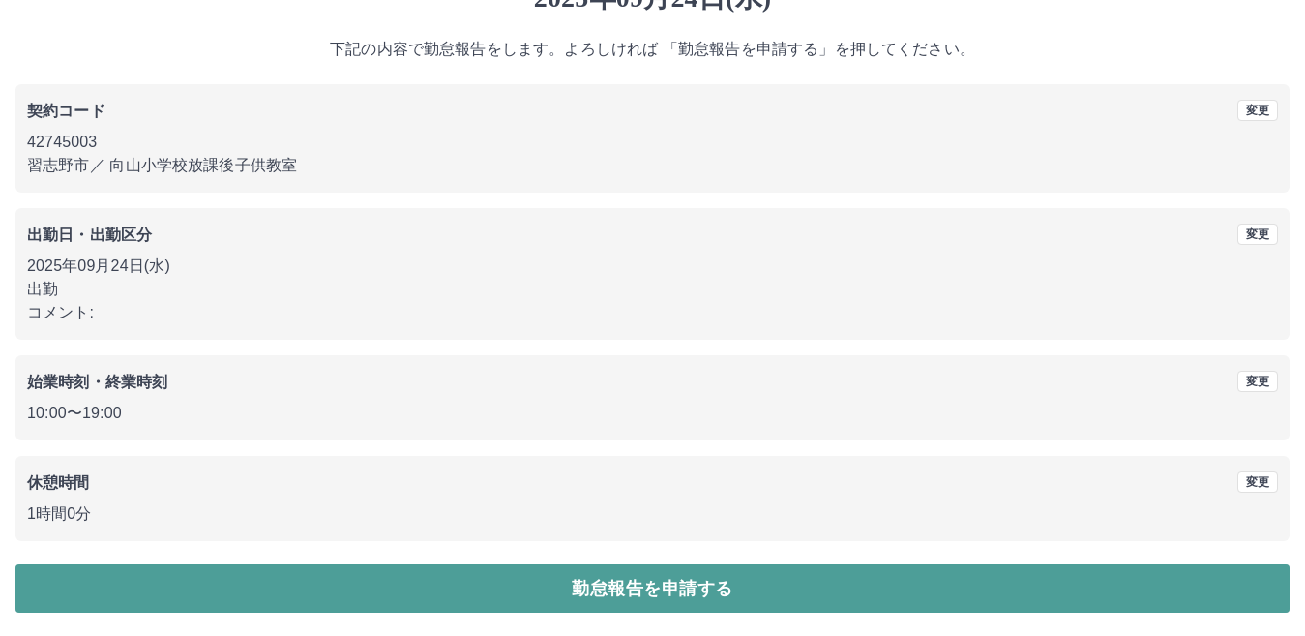
click at [692, 582] on button "勤怠報告を申請する" at bounding box center [652, 588] width 1274 height 48
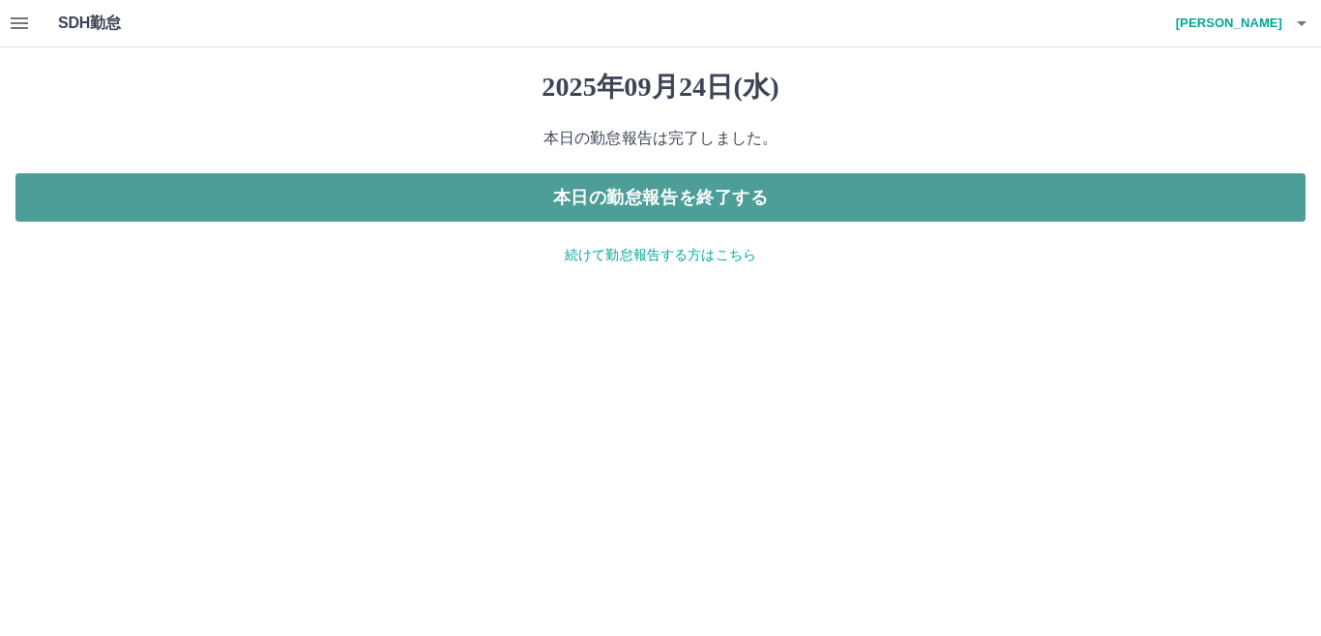
click at [736, 186] on button "本日の勤怠報告を終了する" at bounding box center [660, 197] width 1290 height 48
